Goal: Navigation & Orientation: Find specific page/section

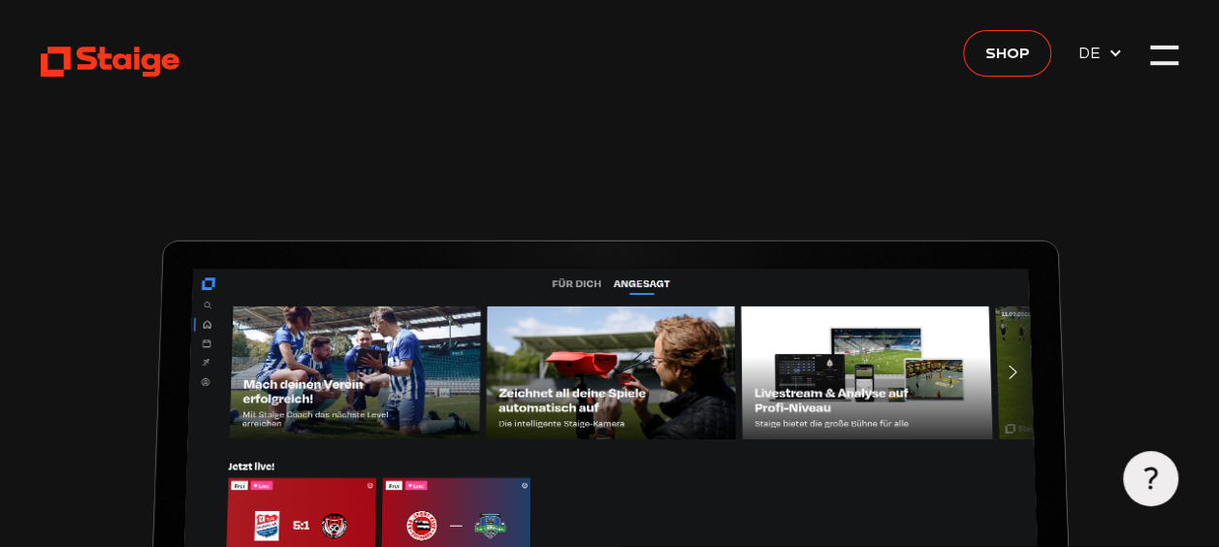
type input "0.8"
click at [135, 62] on icon at bounding box center [111, 62] width 140 height 34
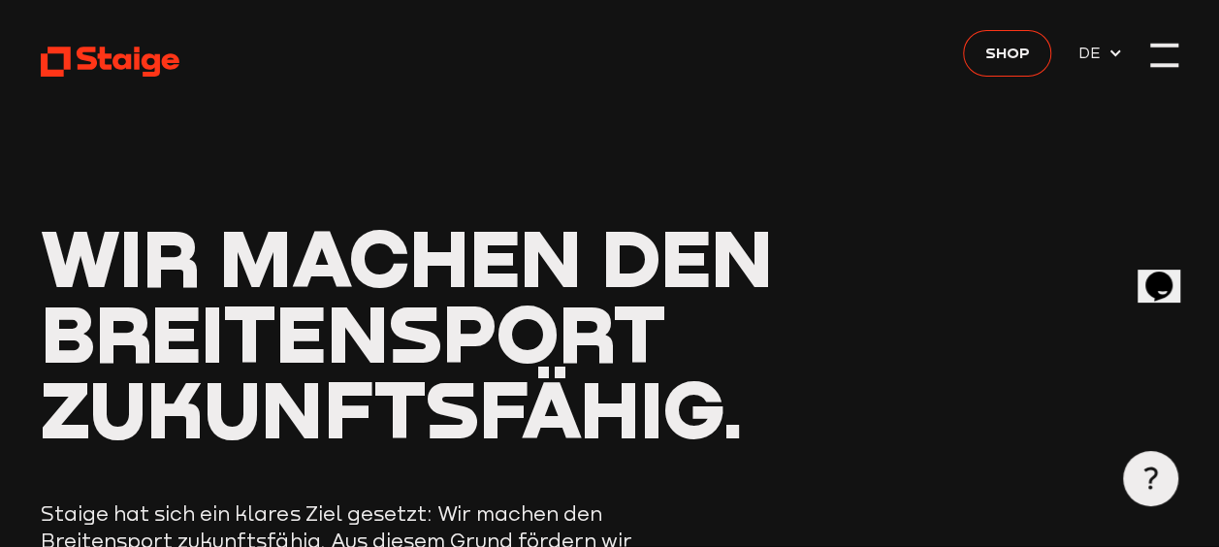
click at [1165, 68] on div at bounding box center [1163, 54] width 27 height 27
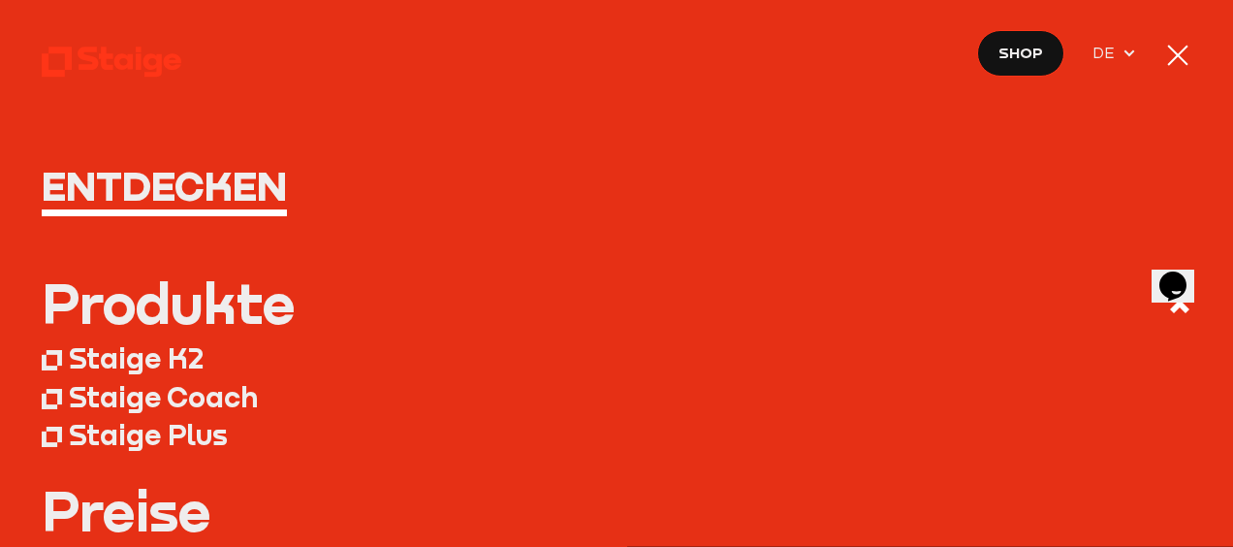
click at [1165, 68] on div at bounding box center [1177, 55] width 27 height 27
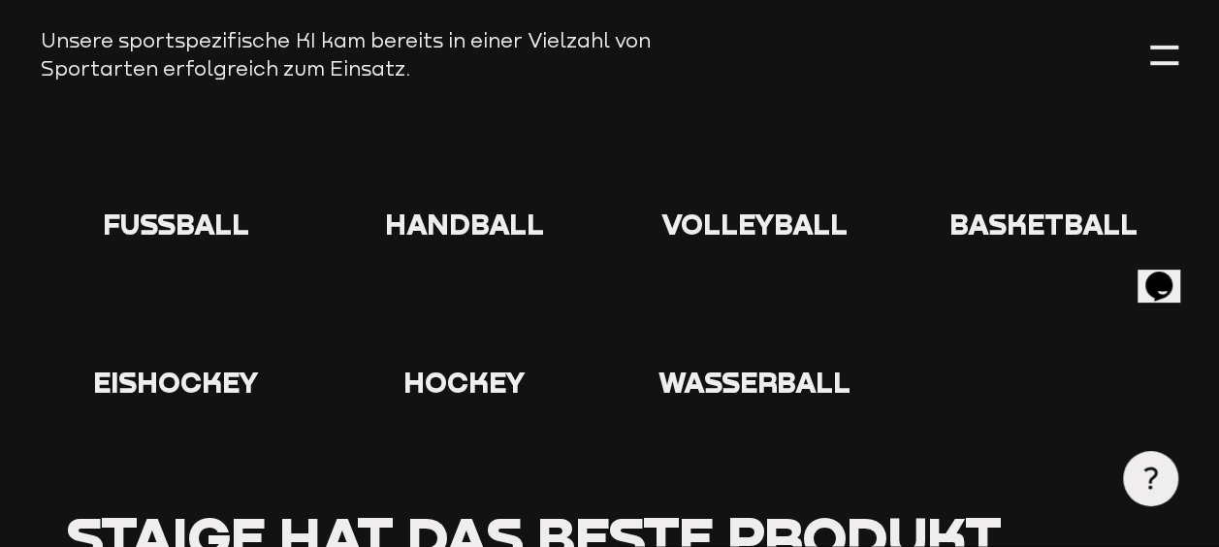
scroll to position [1871, 0]
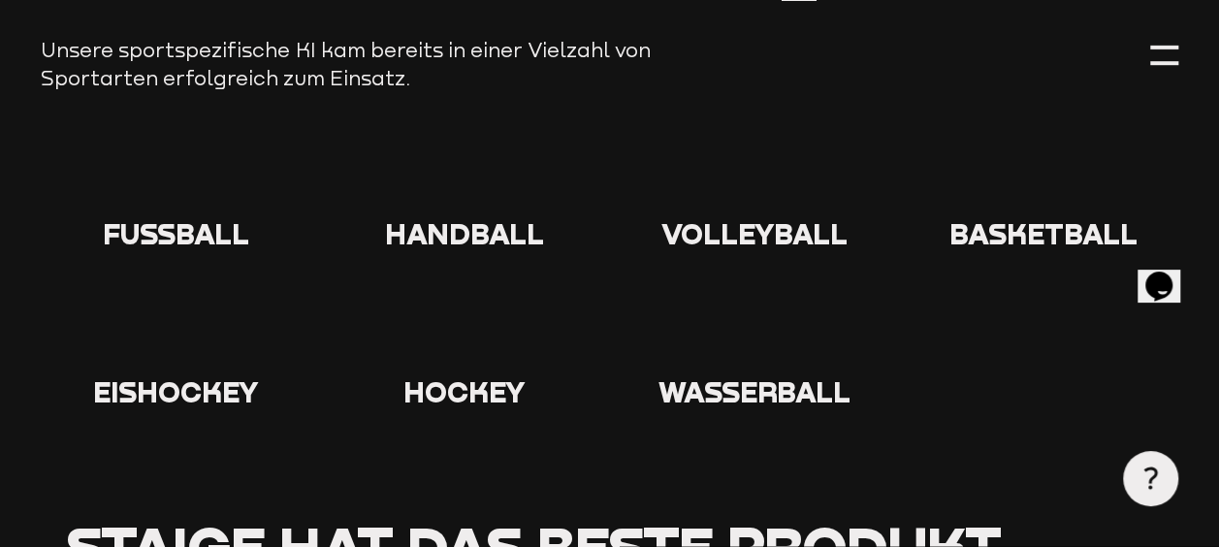
click at [144, 147] on use at bounding box center [144, 147] width 0 height 0
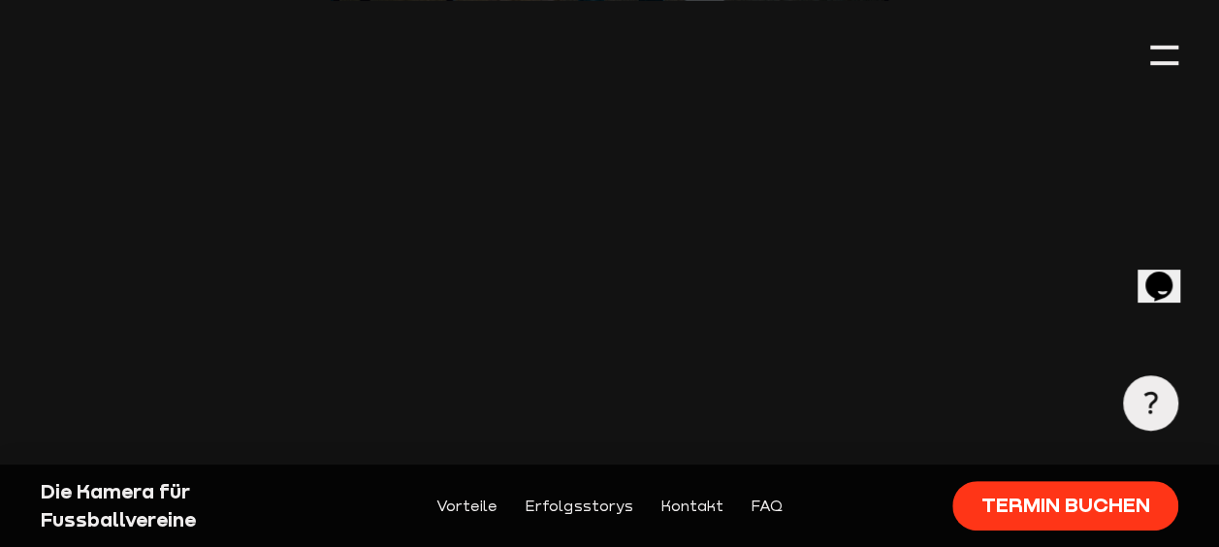
scroll to position [2847, 0]
